Goal: Check status

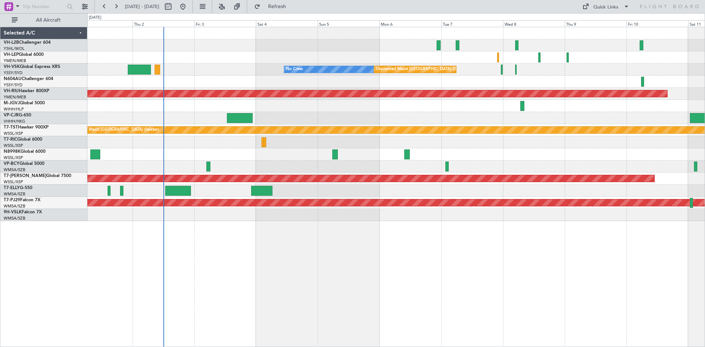
click at [258, 157] on div "No Crew Unplanned Maint Melbourne (Essendon) Unplanned Maint Sydney (Kingsford …" at bounding box center [395, 124] width 617 height 194
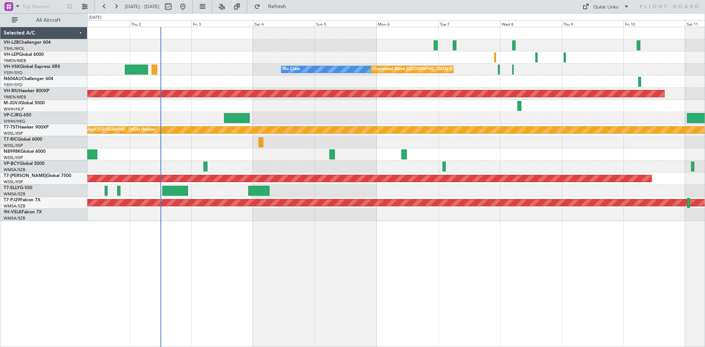
click at [316, 61] on div at bounding box center [395, 57] width 617 height 12
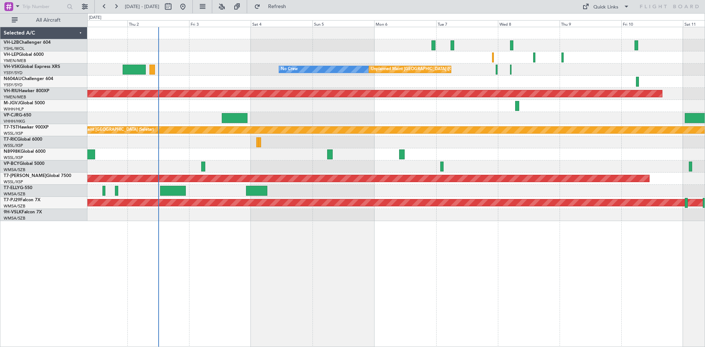
click at [367, 52] on div at bounding box center [395, 57] width 617 height 12
